Goal: Task Accomplishment & Management: Manage account settings

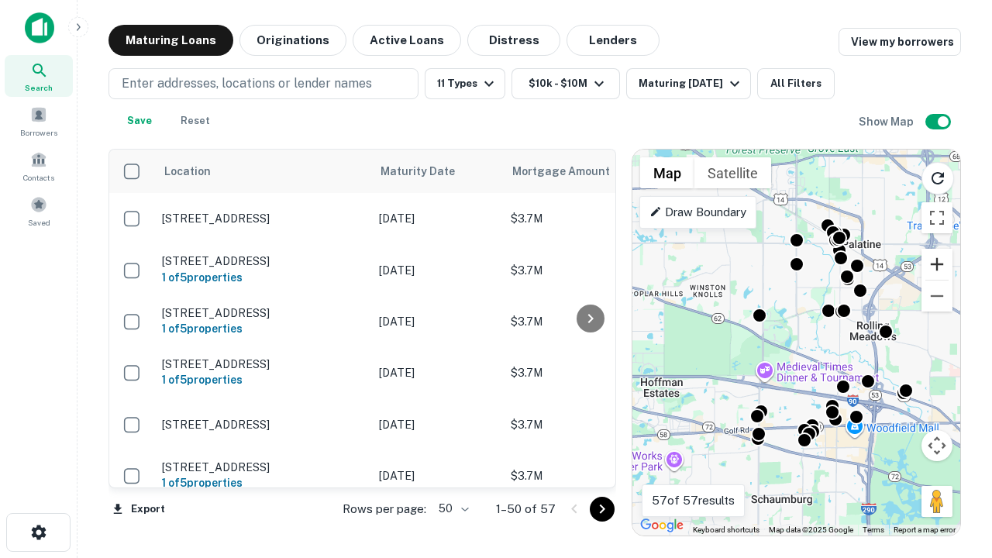
click at [937, 264] on button "Zoom in" at bounding box center [937, 264] width 31 height 31
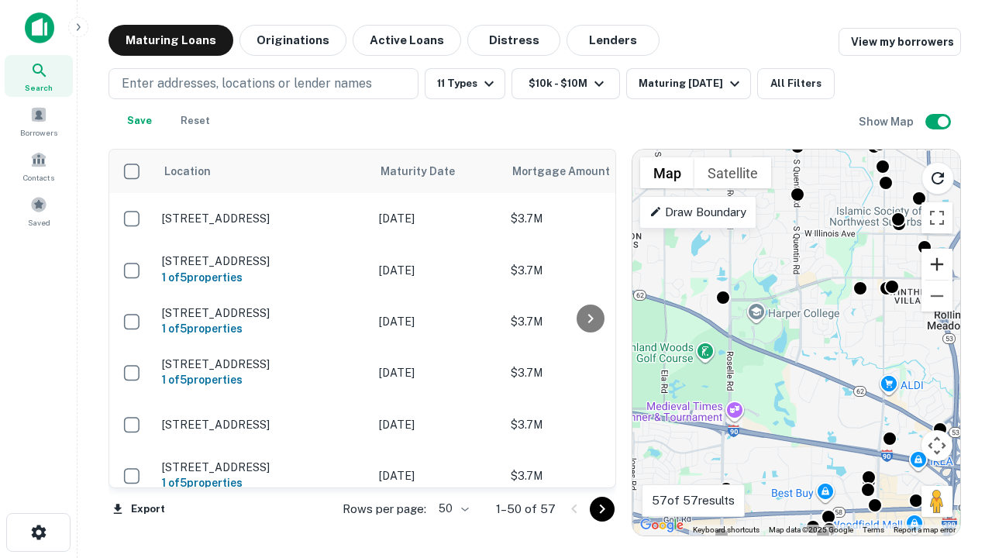
click at [937, 264] on button "Zoom in" at bounding box center [937, 264] width 31 height 31
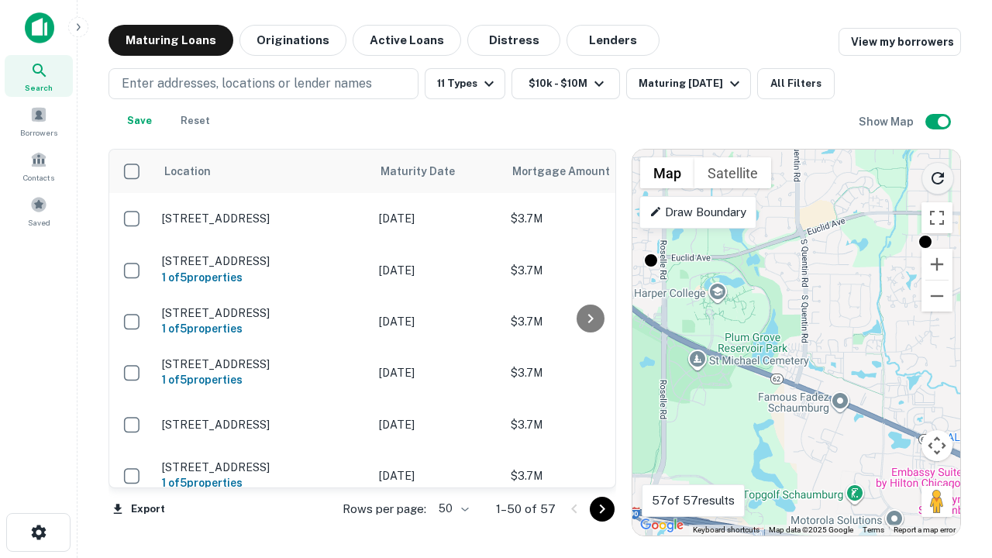
click at [938, 175] on icon "Reload search area" at bounding box center [938, 178] width 19 height 19
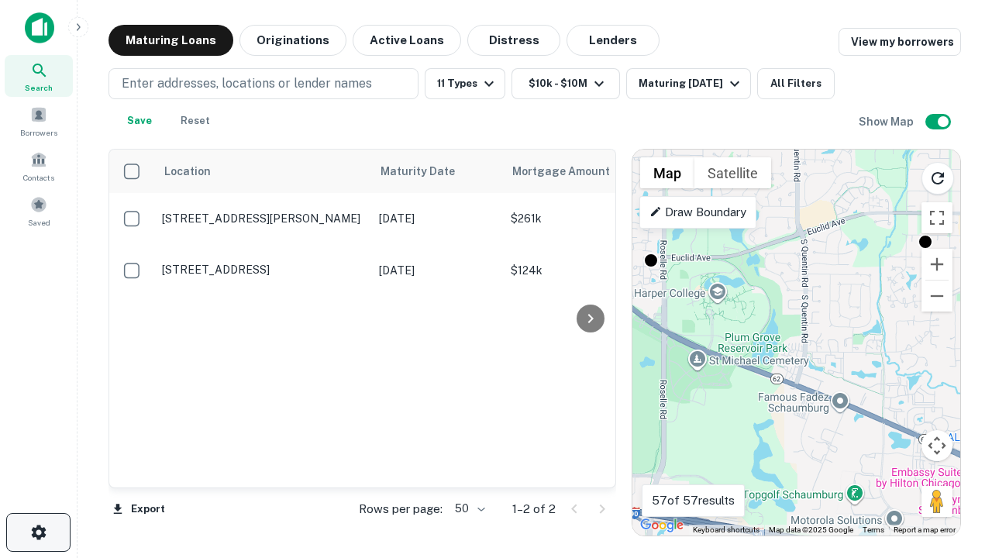
click at [38, 532] on icon "button" at bounding box center [38, 532] width 19 height 19
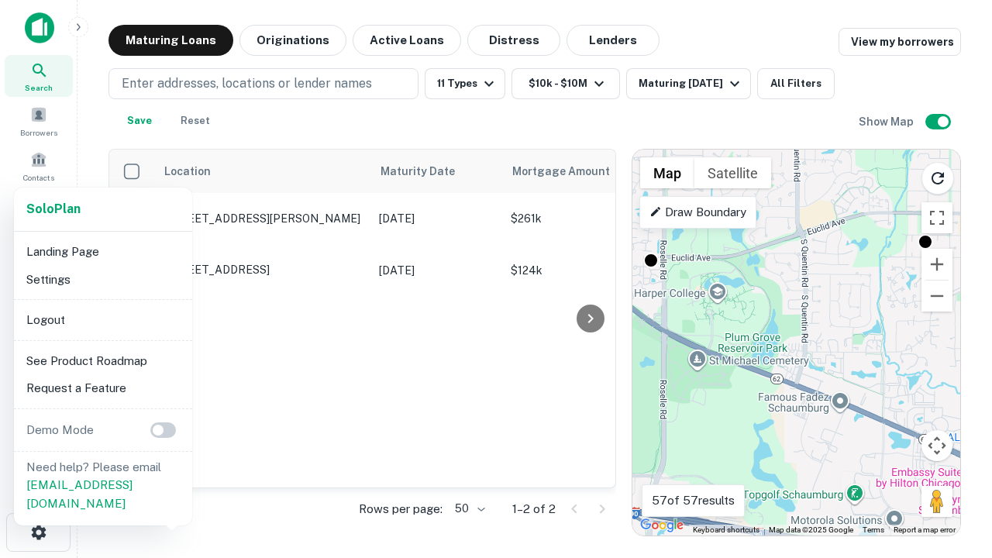
click at [102, 319] on li "Logout" at bounding box center [103, 320] width 166 height 28
